Goal: Transaction & Acquisition: Purchase product/service

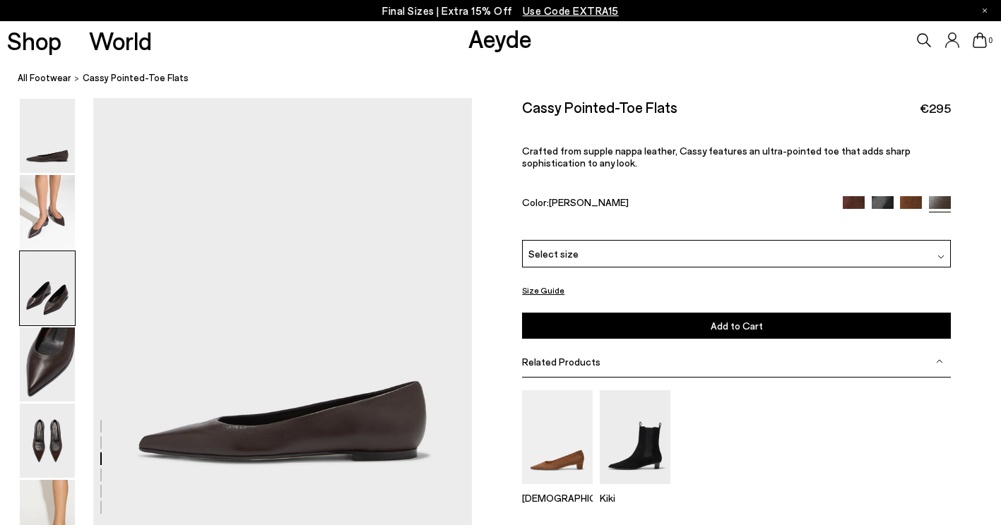
scroll to position [938, 0]
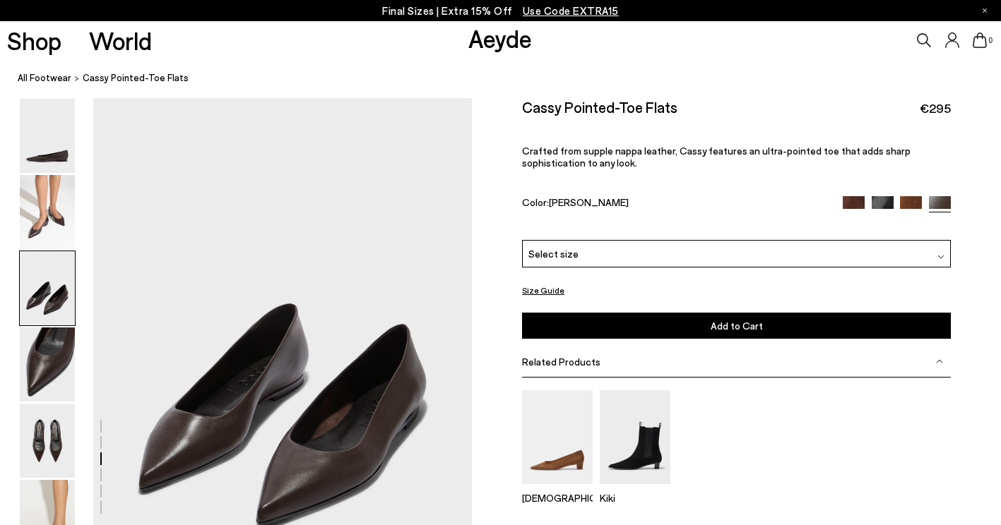
click at [855, 201] on img at bounding box center [854, 207] width 22 height 22
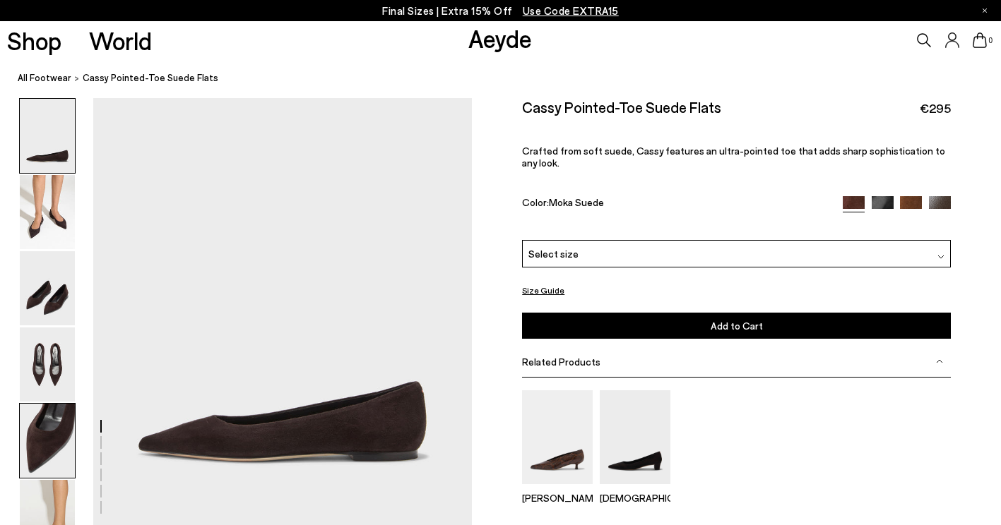
click at [45, 456] on img at bounding box center [47, 441] width 55 height 74
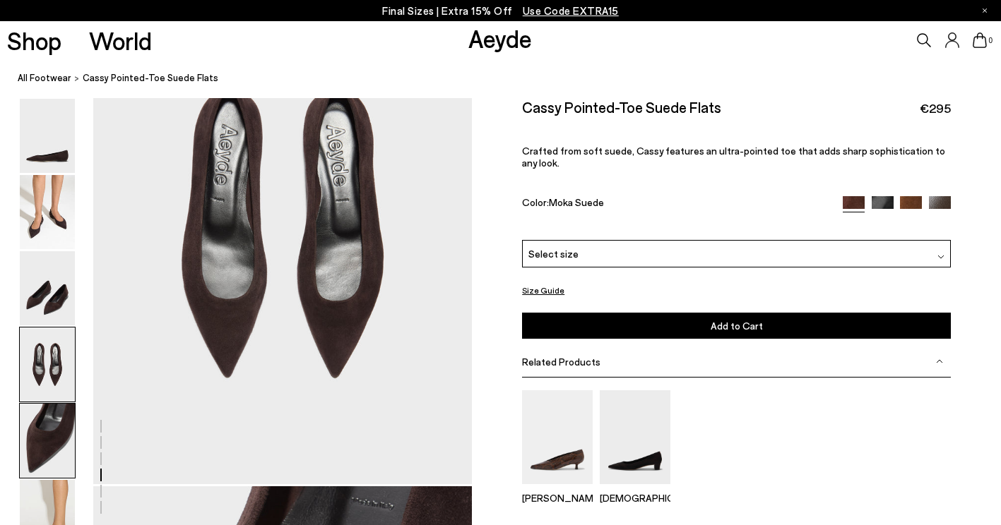
scroll to position [1953, 0]
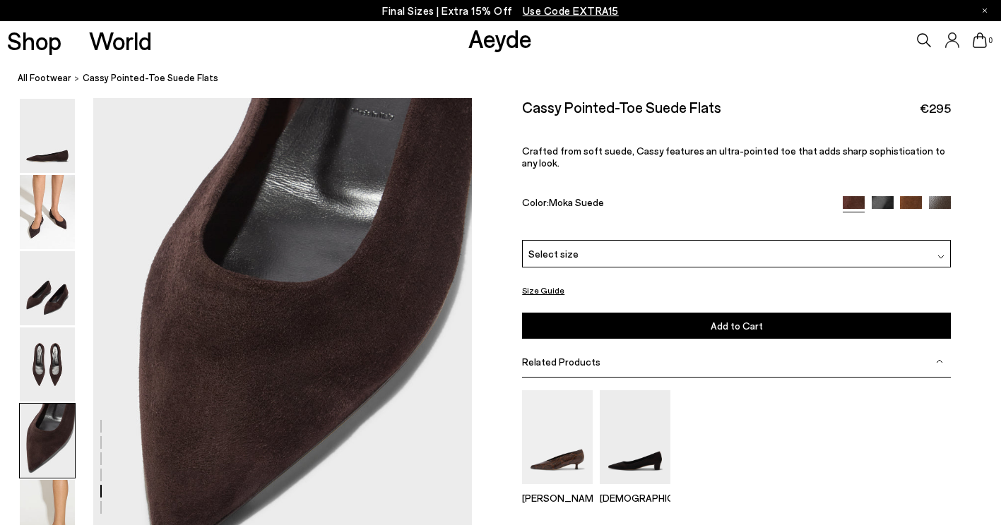
click at [936, 196] on img at bounding box center [940, 207] width 22 height 22
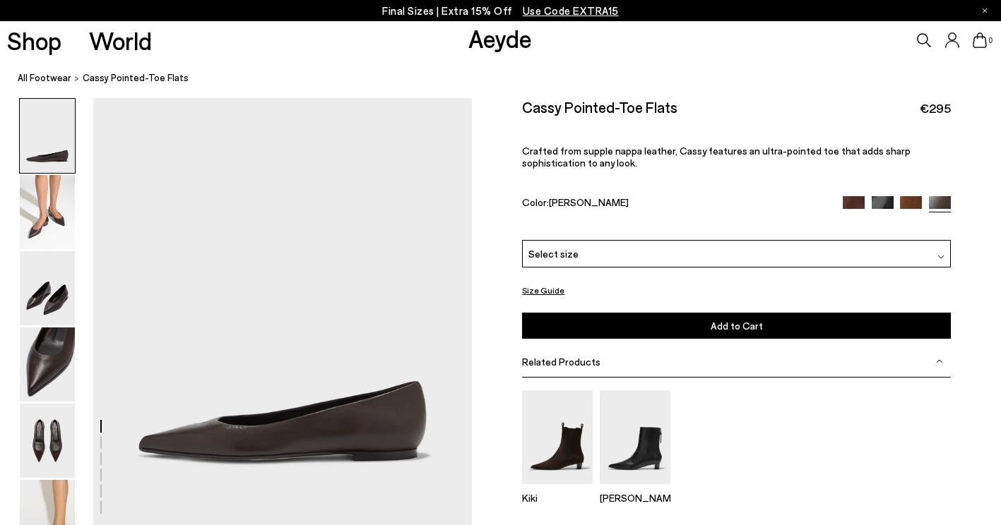
click at [913, 199] on img at bounding box center [911, 207] width 22 height 22
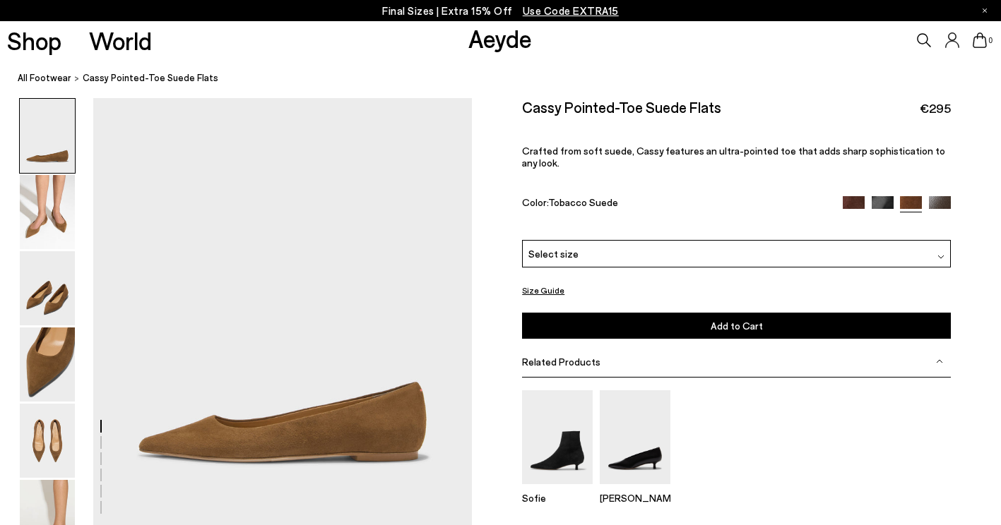
click at [934, 196] on img at bounding box center [940, 207] width 22 height 22
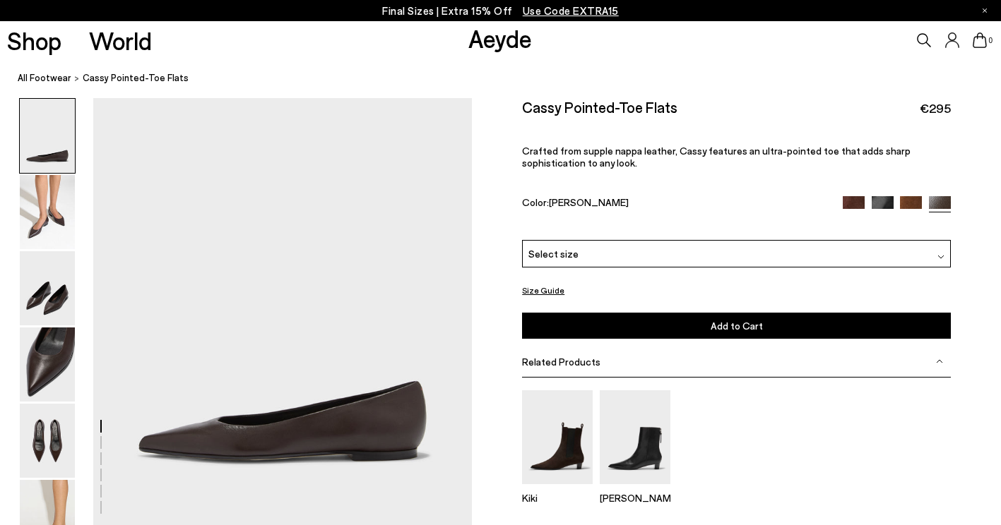
click at [734, 256] on div "Select size" at bounding box center [736, 254] width 429 height 28
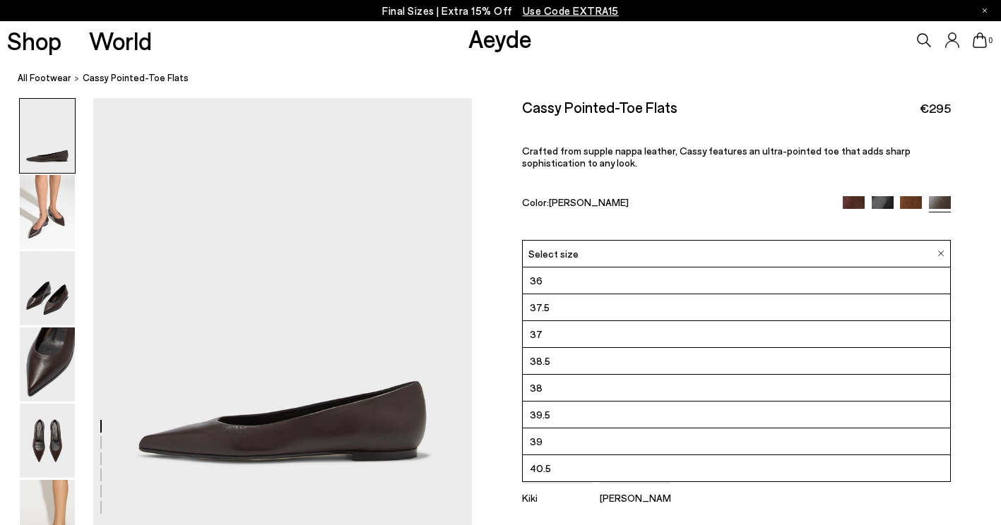
click at [593, 439] on li "39" at bounding box center [736, 442] width 427 height 27
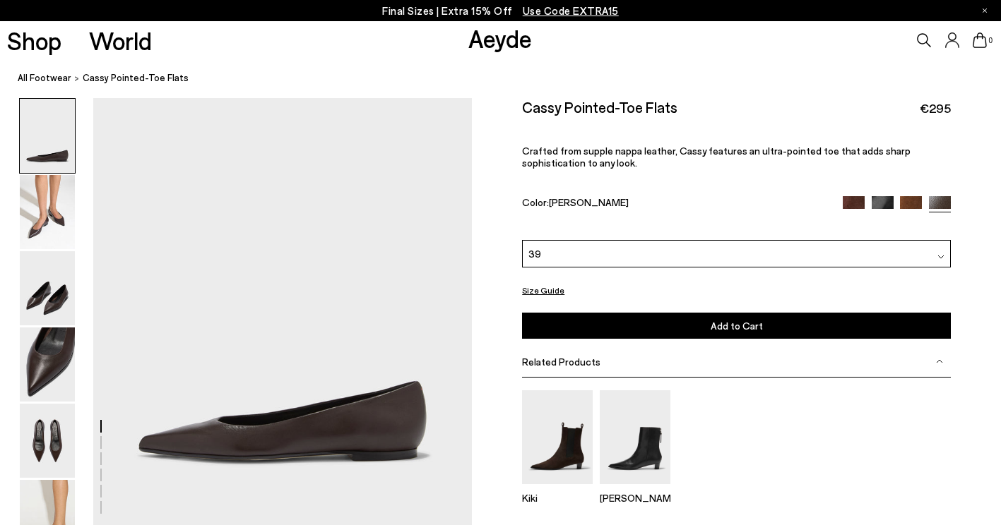
click at [745, 325] on span "Add to Cart" at bounding box center [736, 326] width 52 height 12
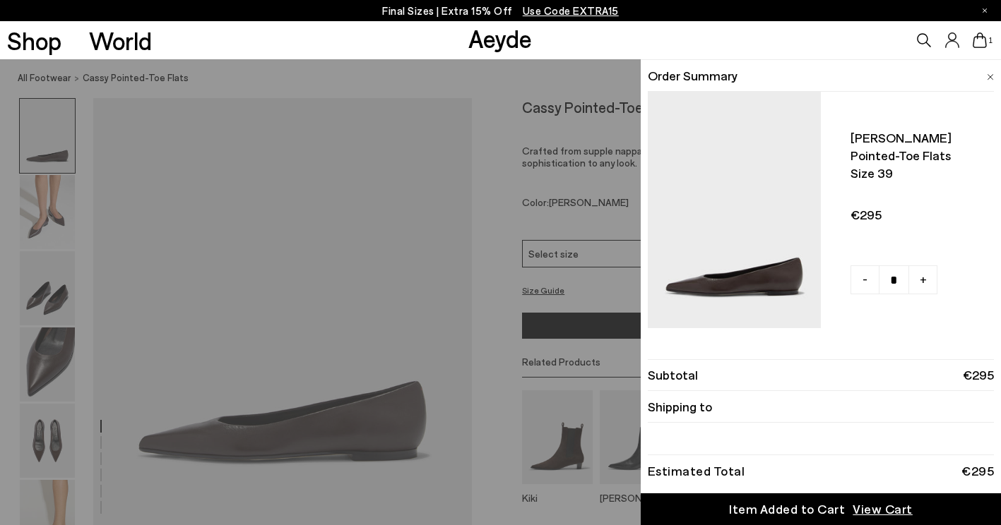
click at [984, 37] on icon at bounding box center [980, 40] width 14 height 16
